Goal: Check status: Check status

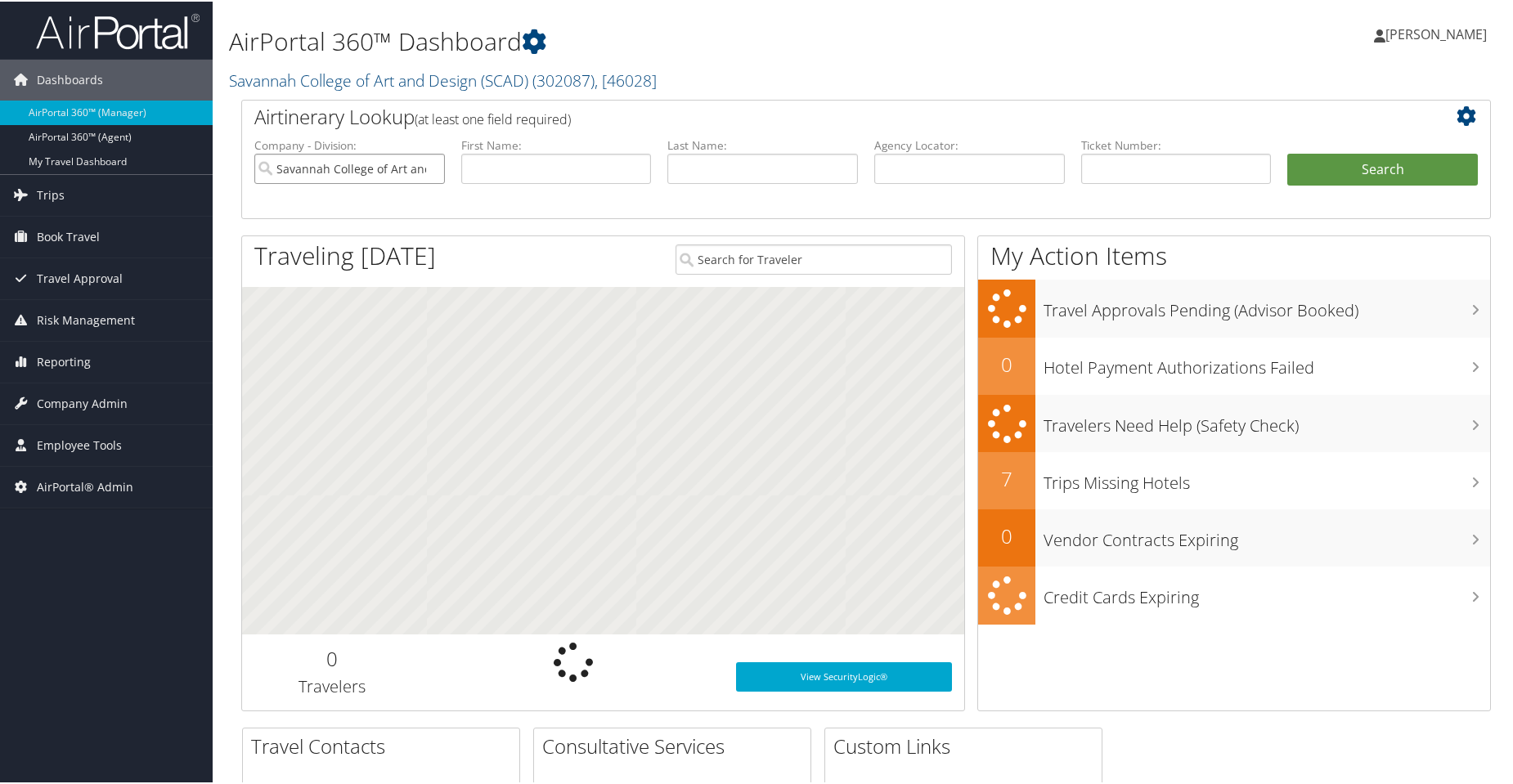
click at [429, 169] on input "Savannah College of Art and Design (SCAD)" at bounding box center [349, 168] width 190 height 30
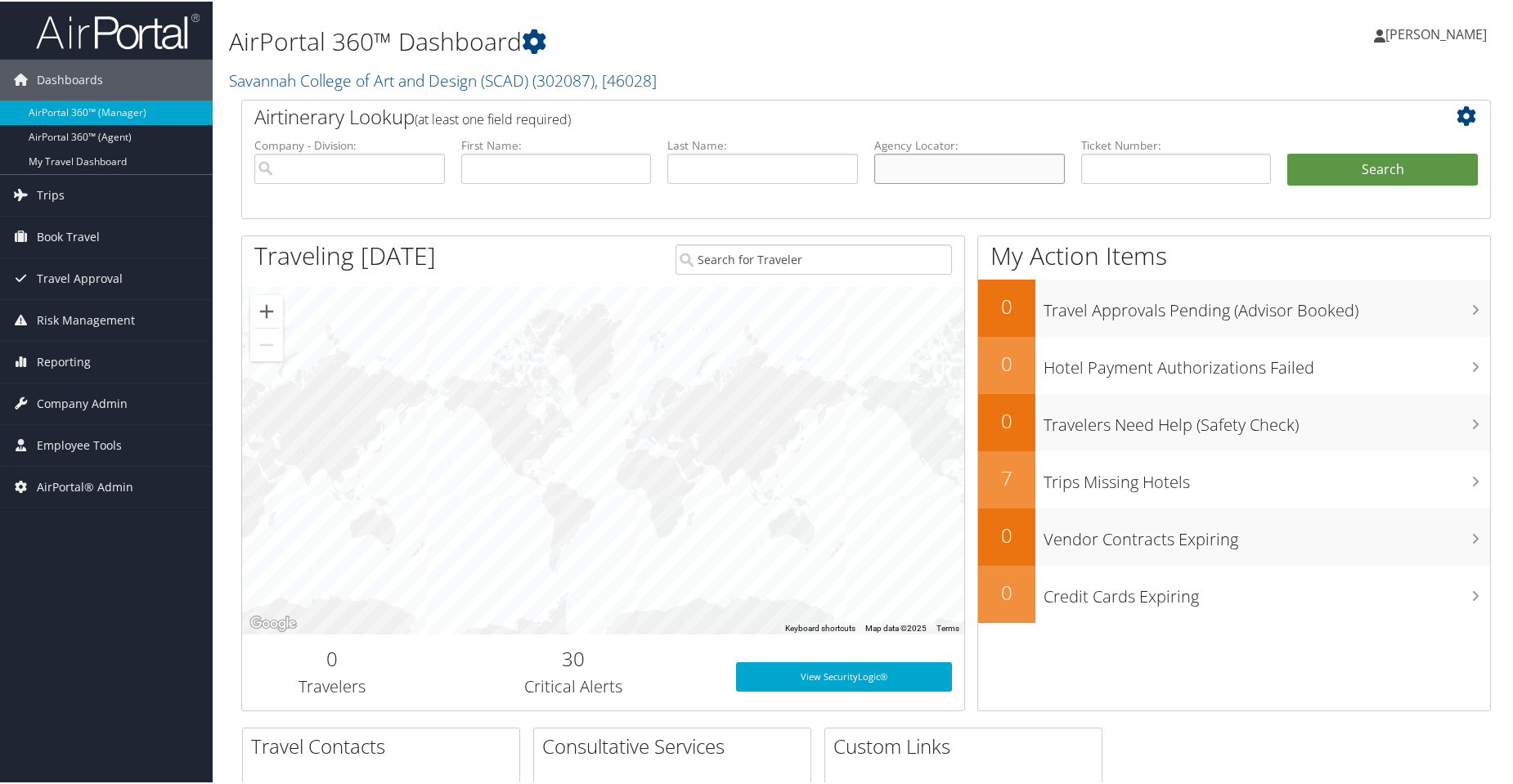
click at [893, 171] on input "text" at bounding box center [969, 168] width 190 height 30
paste input "DLZF5S"
type input "DLZF5S"
click at [1353, 192] on li "Search" at bounding box center [1382, 184] width 207 height 65
click at [1350, 177] on button "Search" at bounding box center [1382, 168] width 190 height 33
